Goal: Task Accomplishment & Management: Manage account settings

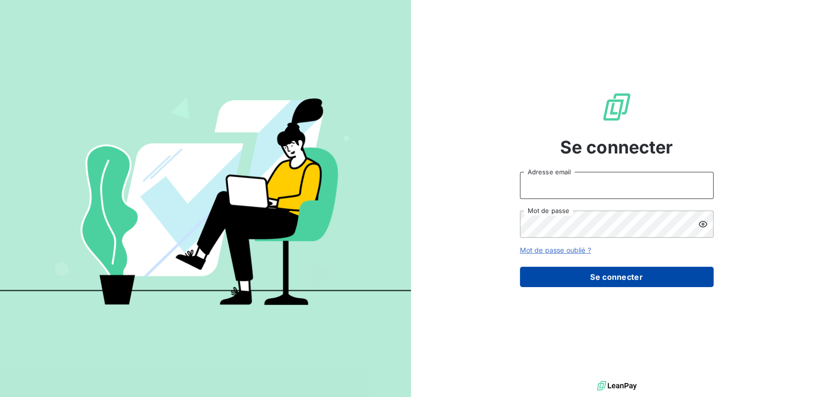
type input "[EMAIL_ADDRESS][DOMAIN_NAME]"
click at [630, 270] on button "Se connecter" at bounding box center [617, 277] width 194 height 20
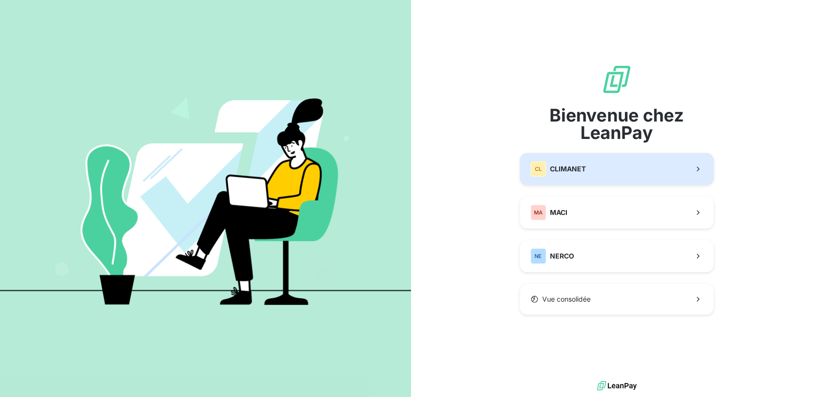
click at [599, 177] on button "CL CLIMANET" at bounding box center [617, 169] width 194 height 32
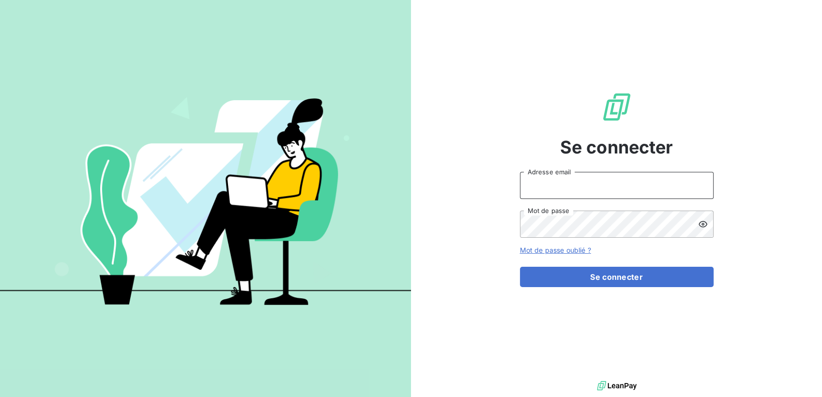
type input "[EMAIL_ADDRESS][DOMAIN_NAME]"
